Goal: Check status: Check status

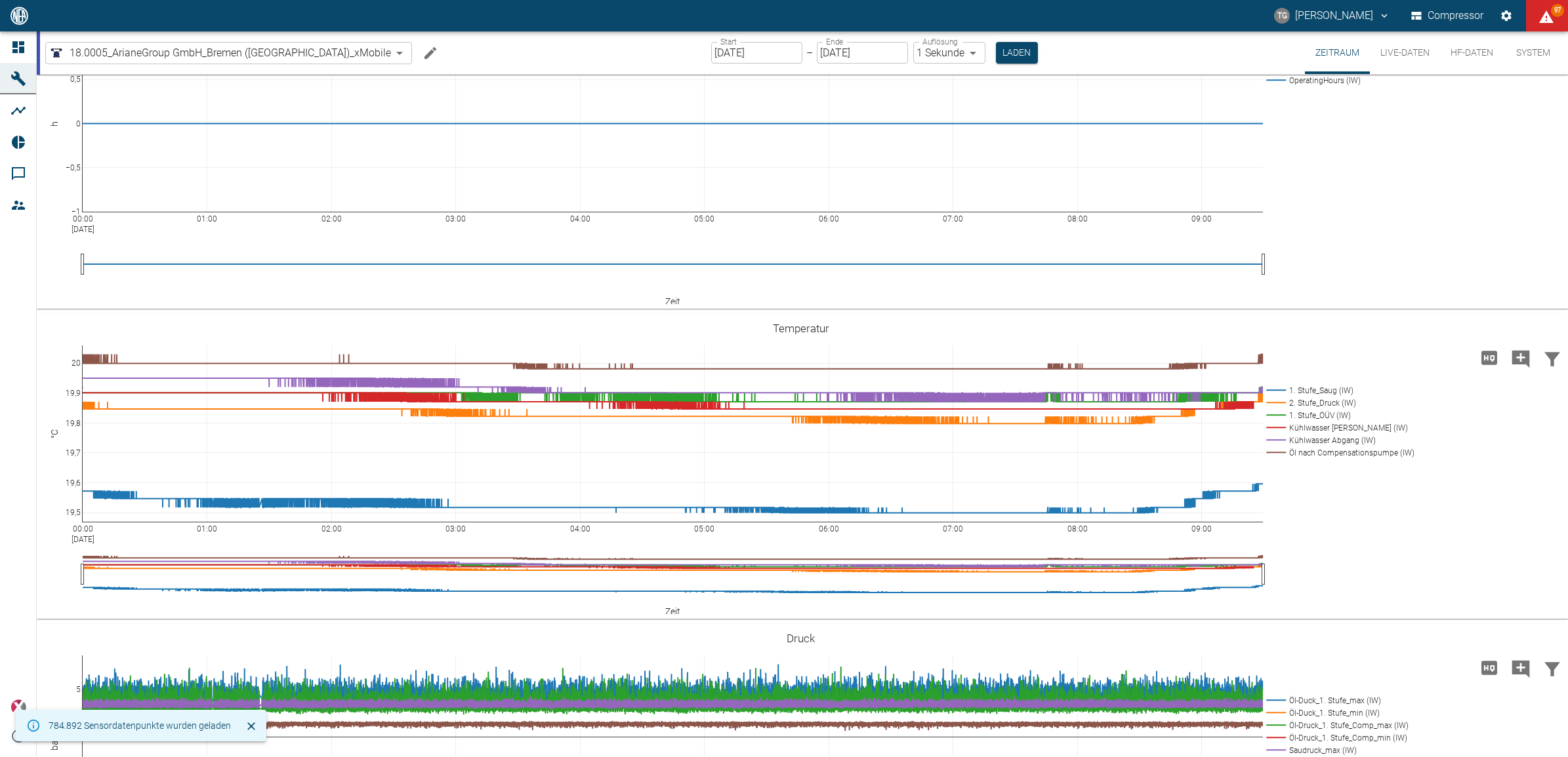
scroll to position [246, 0]
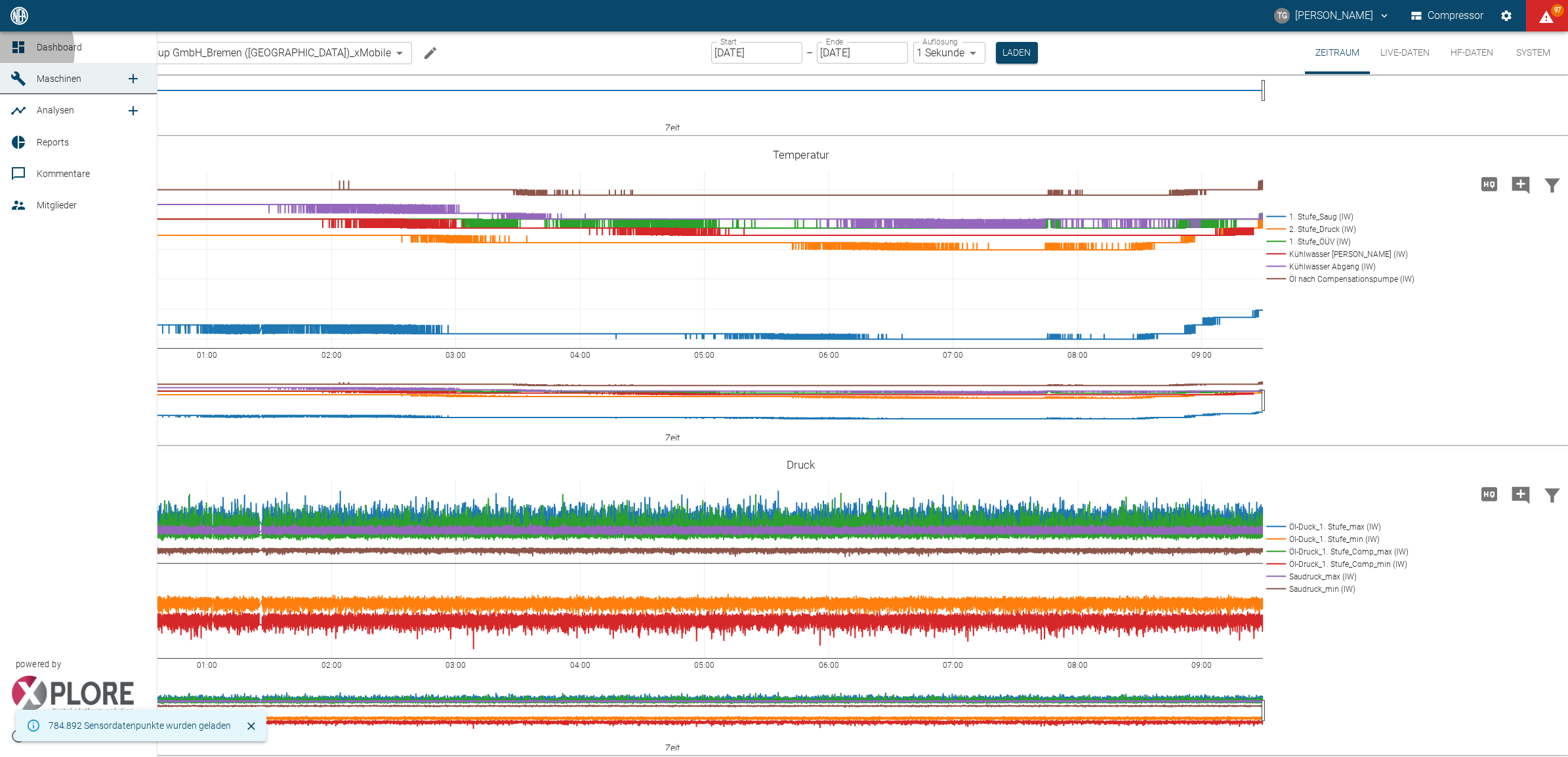
click at [12, 51] on icon at bounding box center [18, 47] width 16 height 16
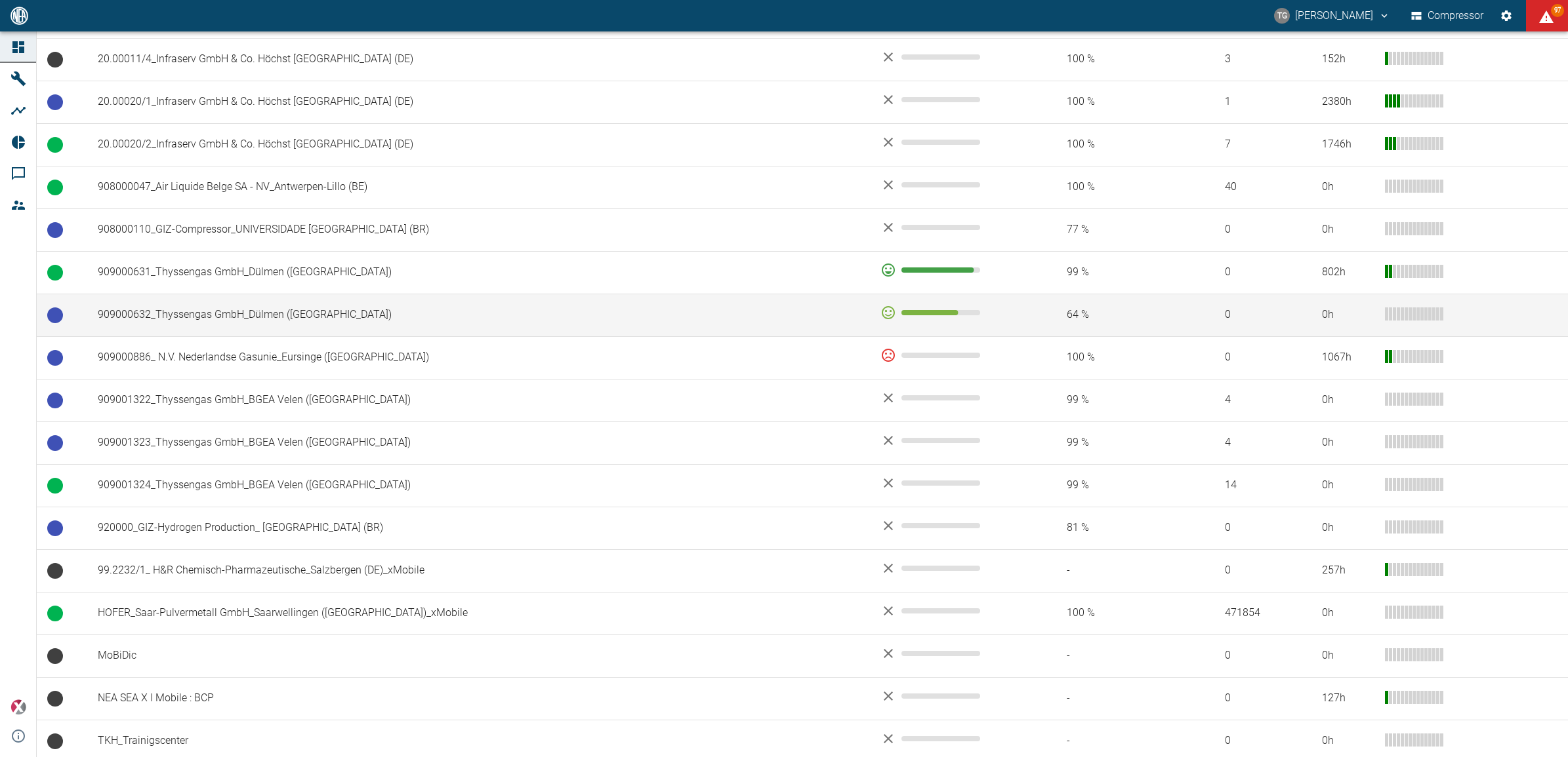
scroll to position [807, 0]
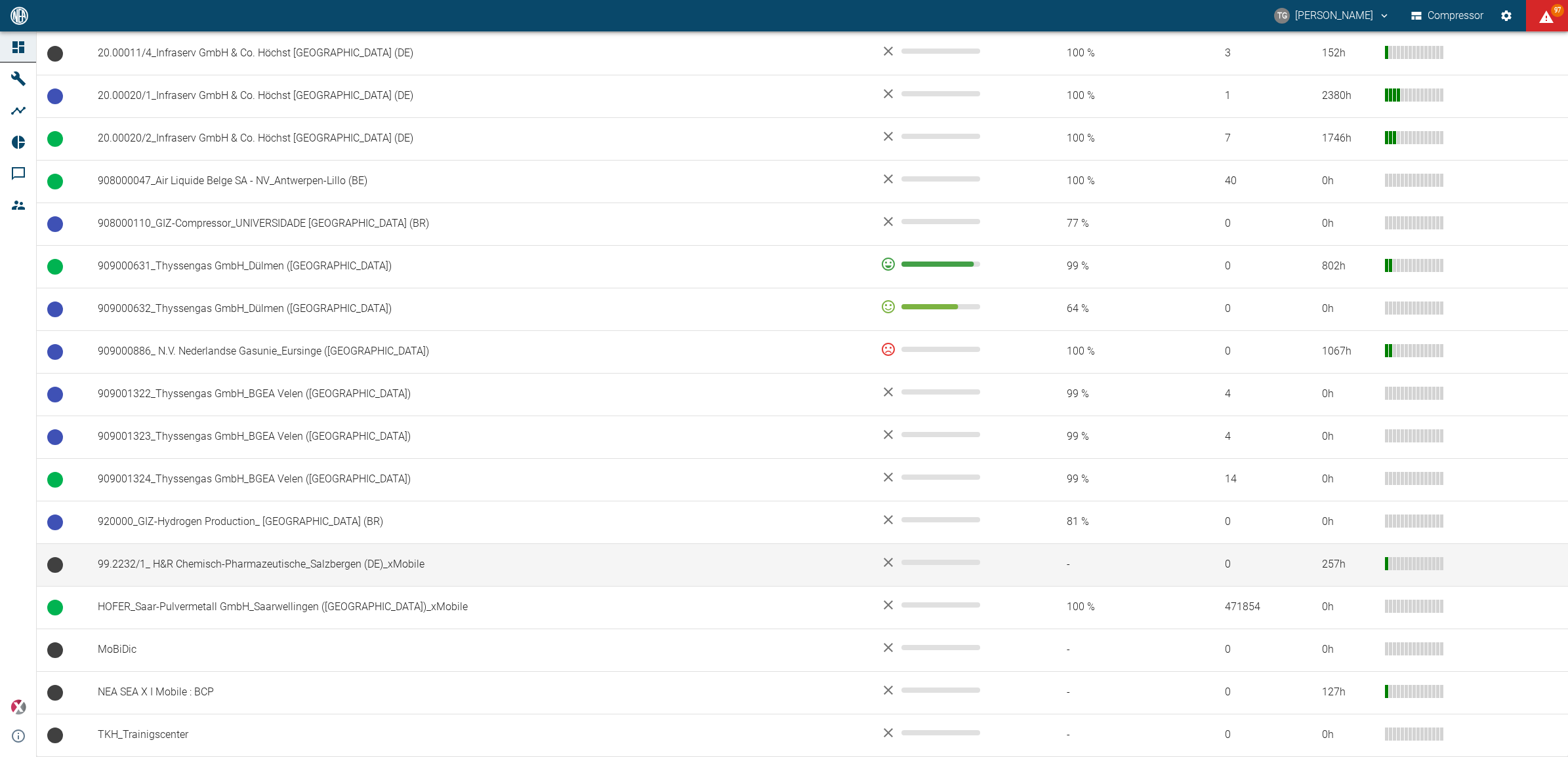
click at [136, 559] on td "99.2232/1_ H&R Chemisch-Pharmazeutische_Salzbergen (DE)_xMobile" at bounding box center [478, 564] width 783 height 42
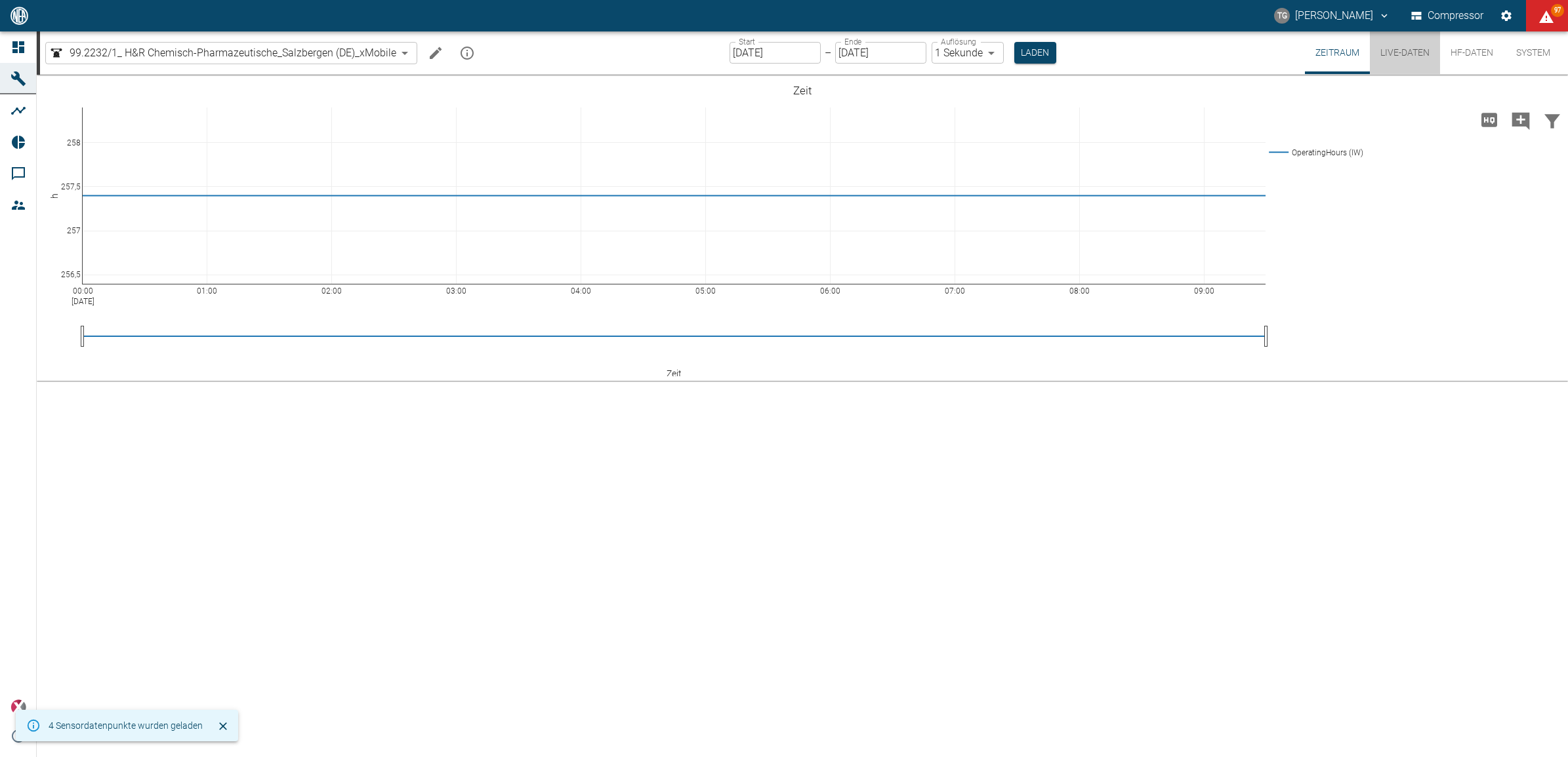
click at [1379, 48] on button "Live-Daten" at bounding box center [1405, 53] width 70 height 42
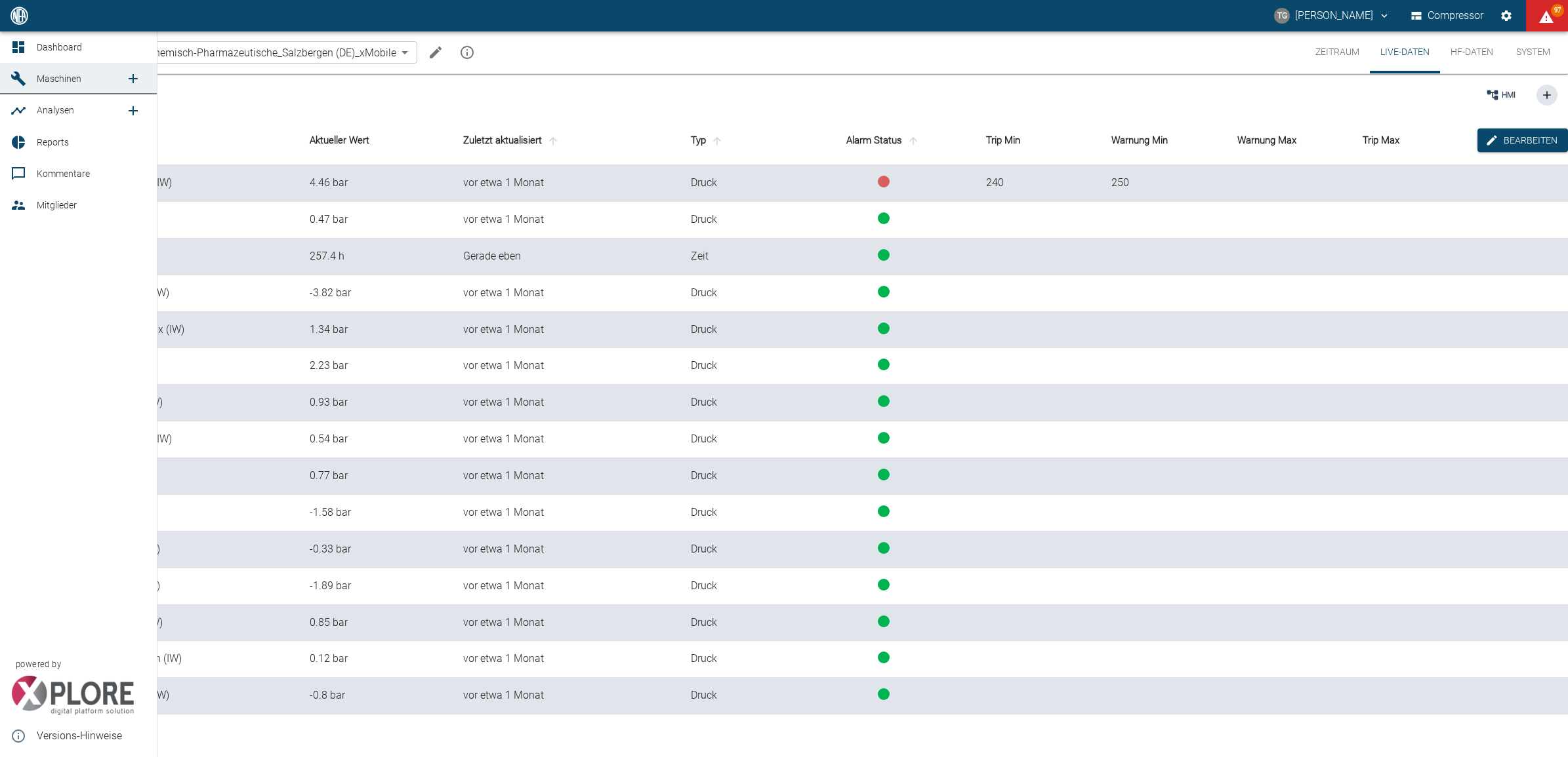
click at [10, 41] on icon at bounding box center [18, 47] width 16 height 16
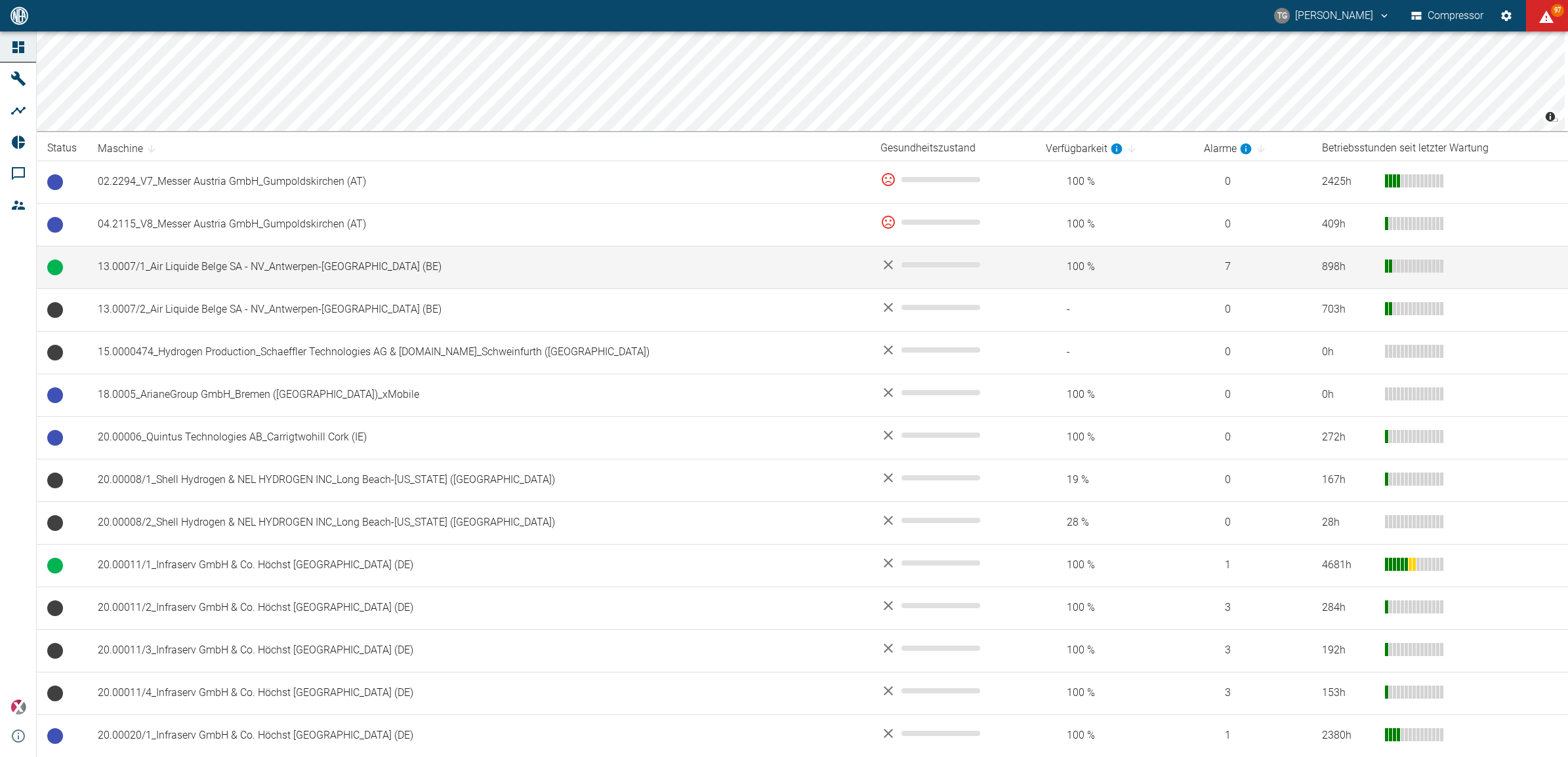
scroll to position [164, 0]
click at [118, 261] on td "13.0007/1_Air Liquide Belge SA - NV_Antwerpen-[GEOGRAPHIC_DATA] (BE)" at bounding box center [478, 265] width 783 height 42
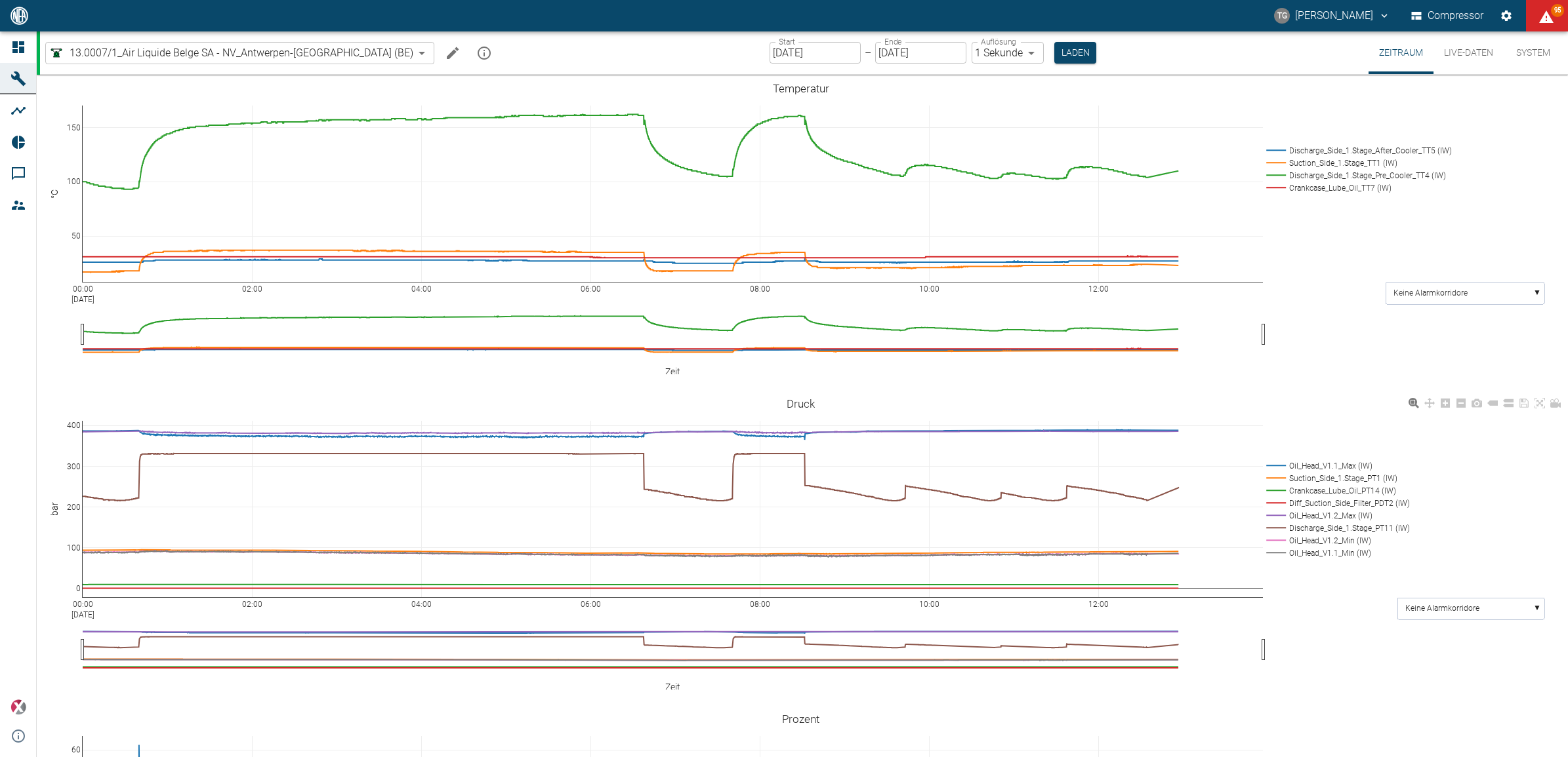
scroll to position [409, 0]
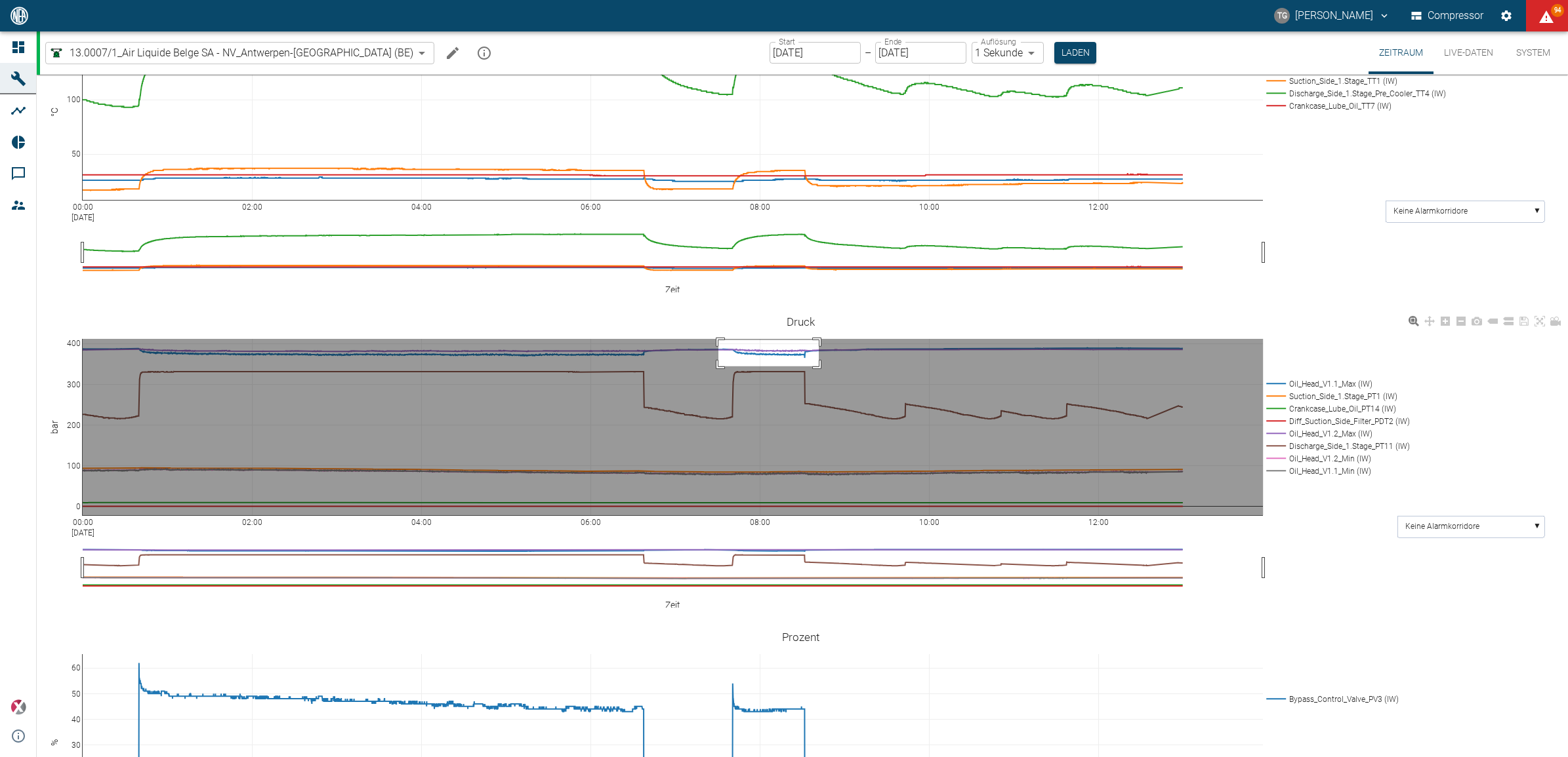
drag, startPoint x: 818, startPoint y: 318, endPoint x: 888, endPoint y: 533, distance: 226.1
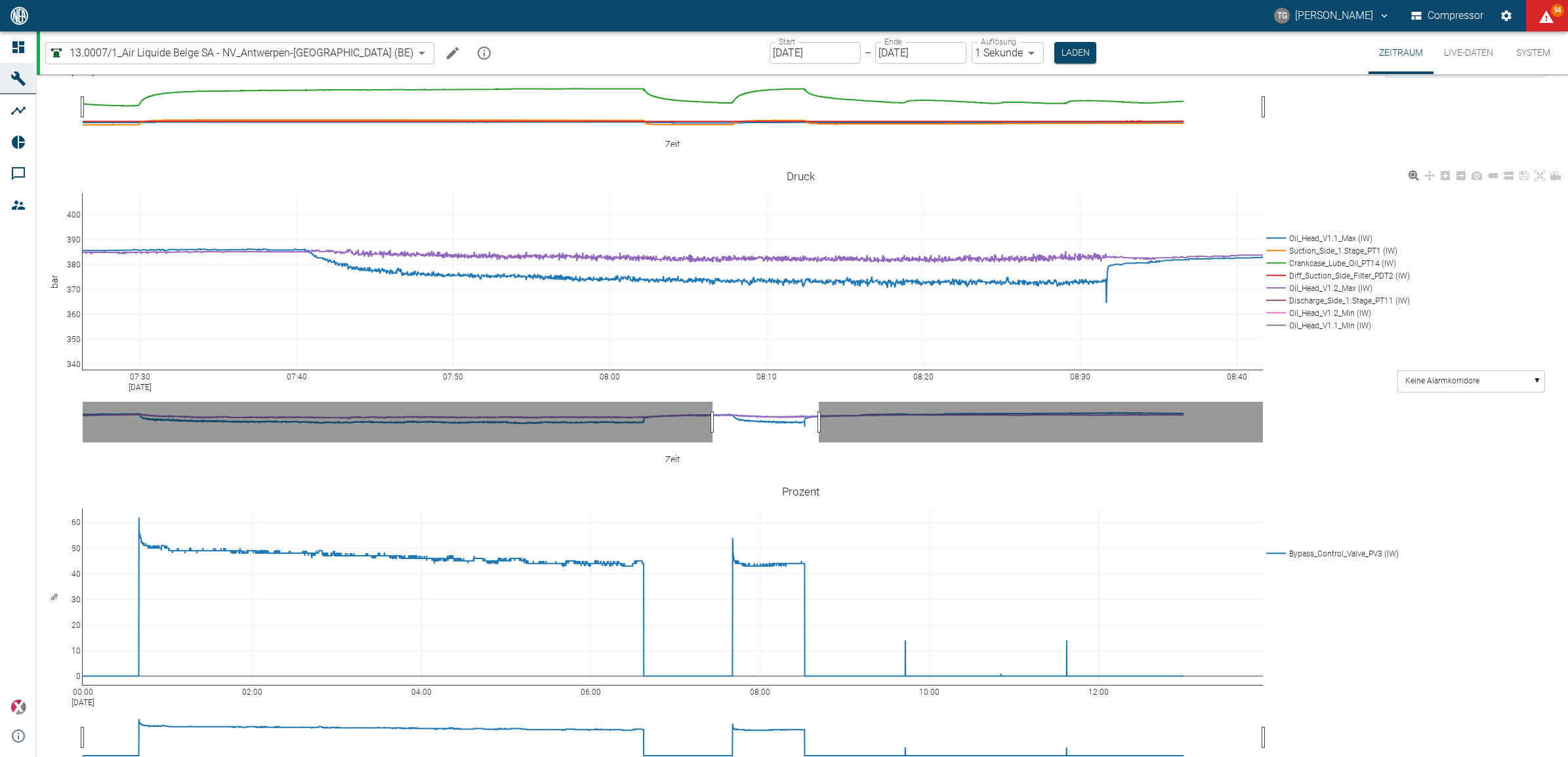
scroll to position [557, 0]
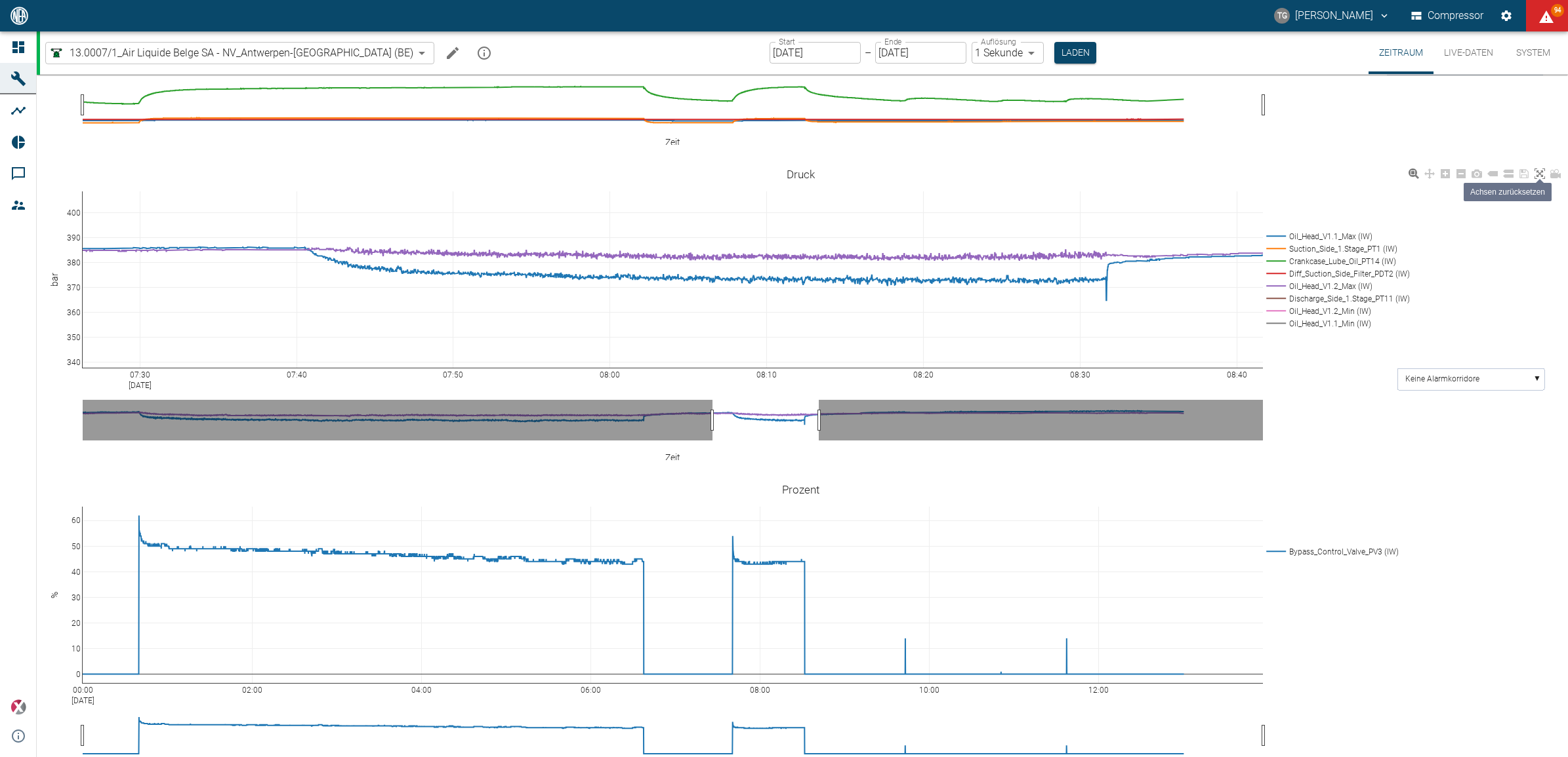
click at [1544, 168] on icon at bounding box center [1539, 173] width 10 height 10
